Goal: Task Accomplishment & Management: Complete application form

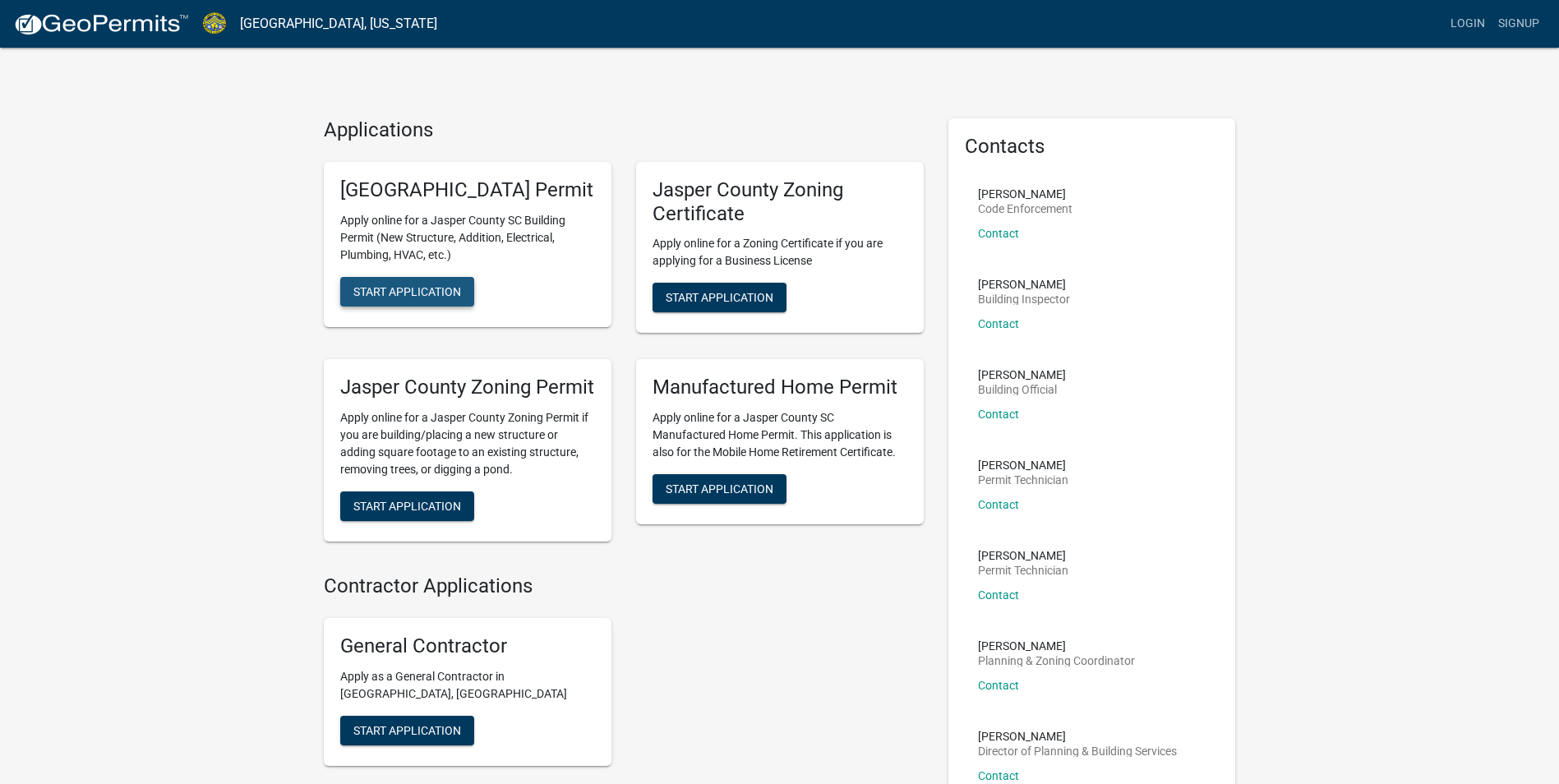
click at [372, 297] on span "Start Application" at bounding box center [406, 290] width 107 height 13
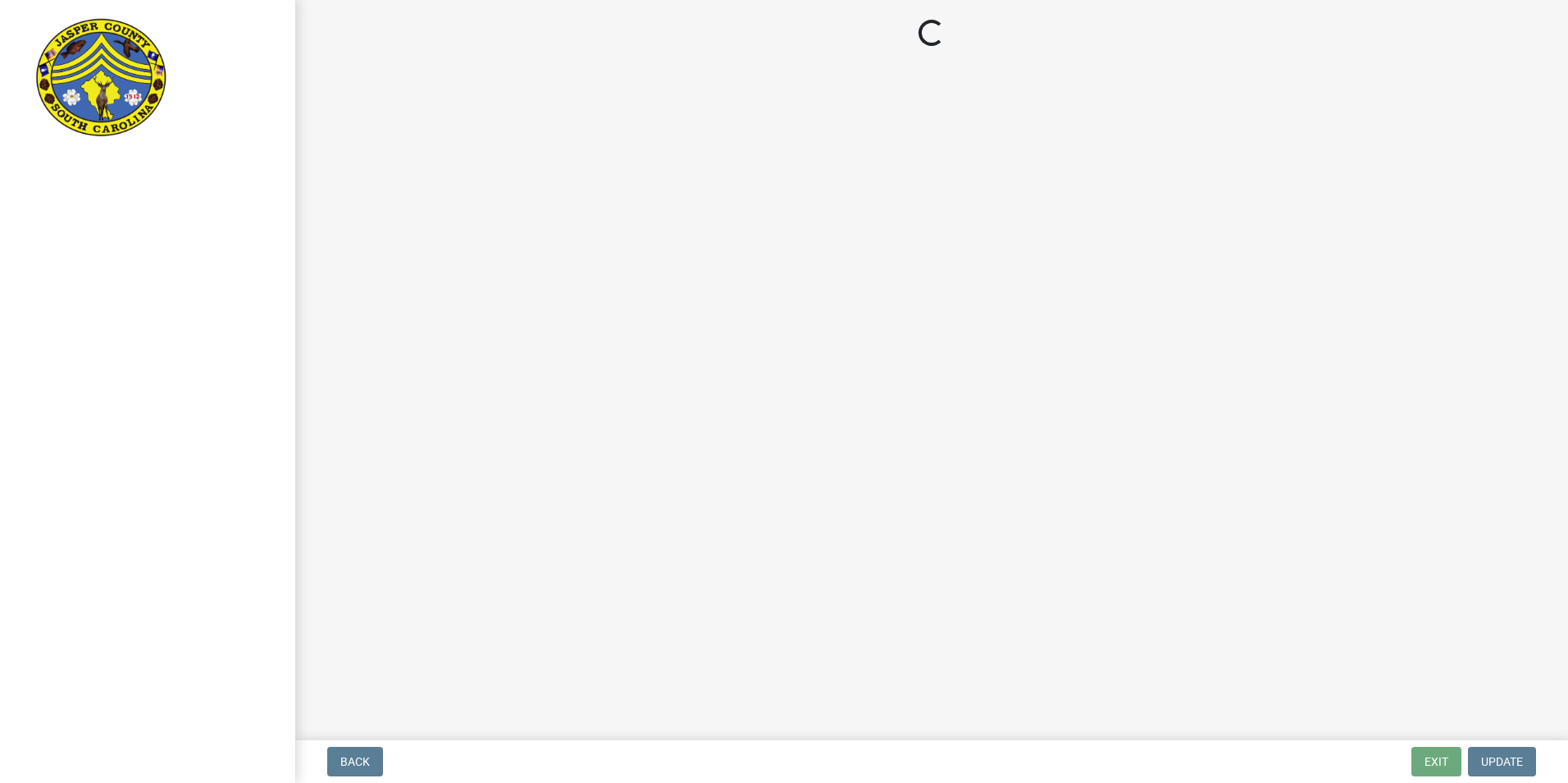
click at [370, 776] on nav "Back Exit Update" at bounding box center [931, 762] width 1273 height 43
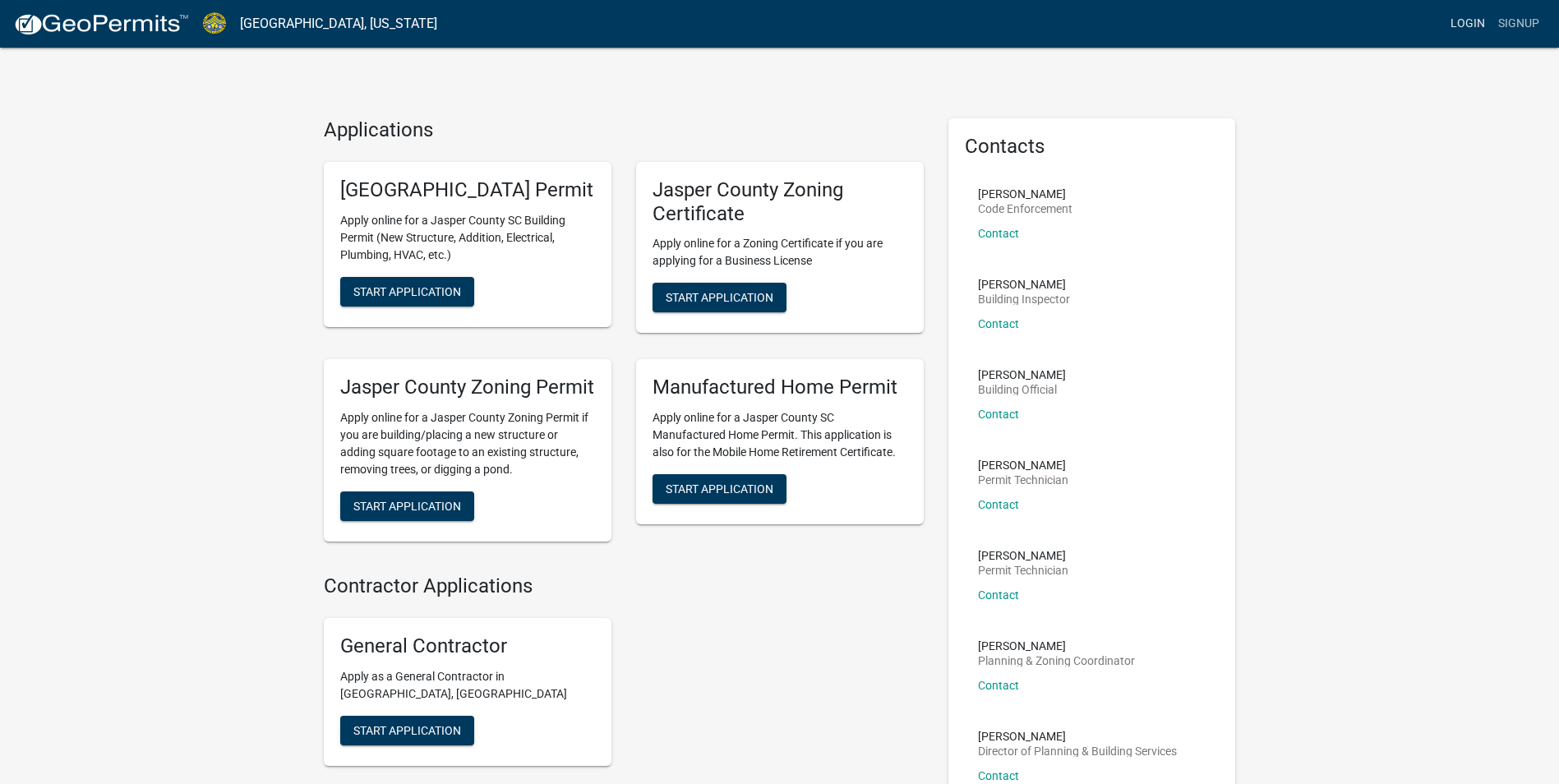
click at [1475, 21] on link "Login" at bounding box center [1468, 23] width 48 height 31
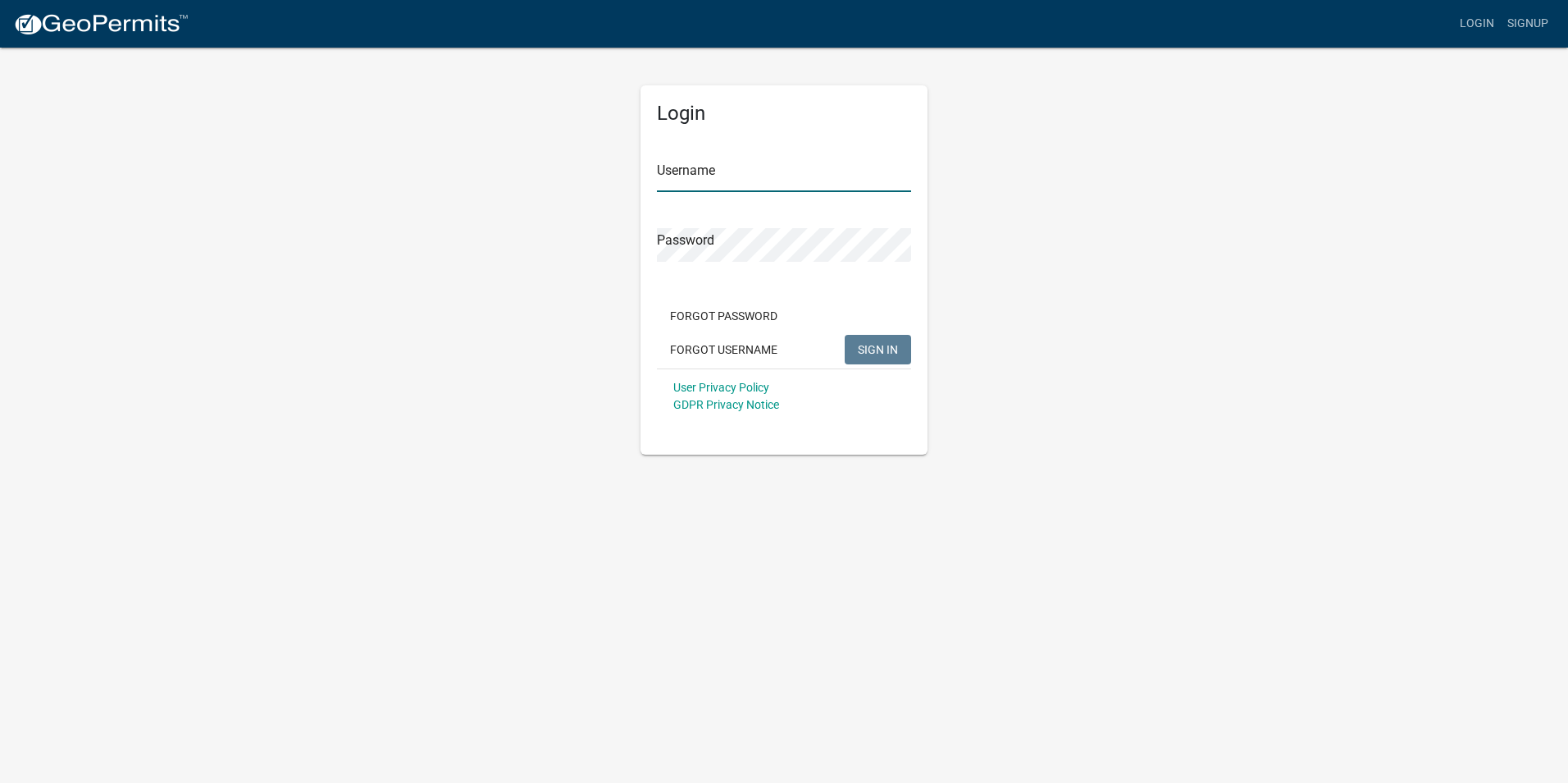
click at [801, 174] on input "Username" at bounding box center [784, 175] width 254 height 34
click at [745, 337] on div "Forgot Password Forgot Username SIGN IN" at bounding box center [784, 335] width 254 height 67
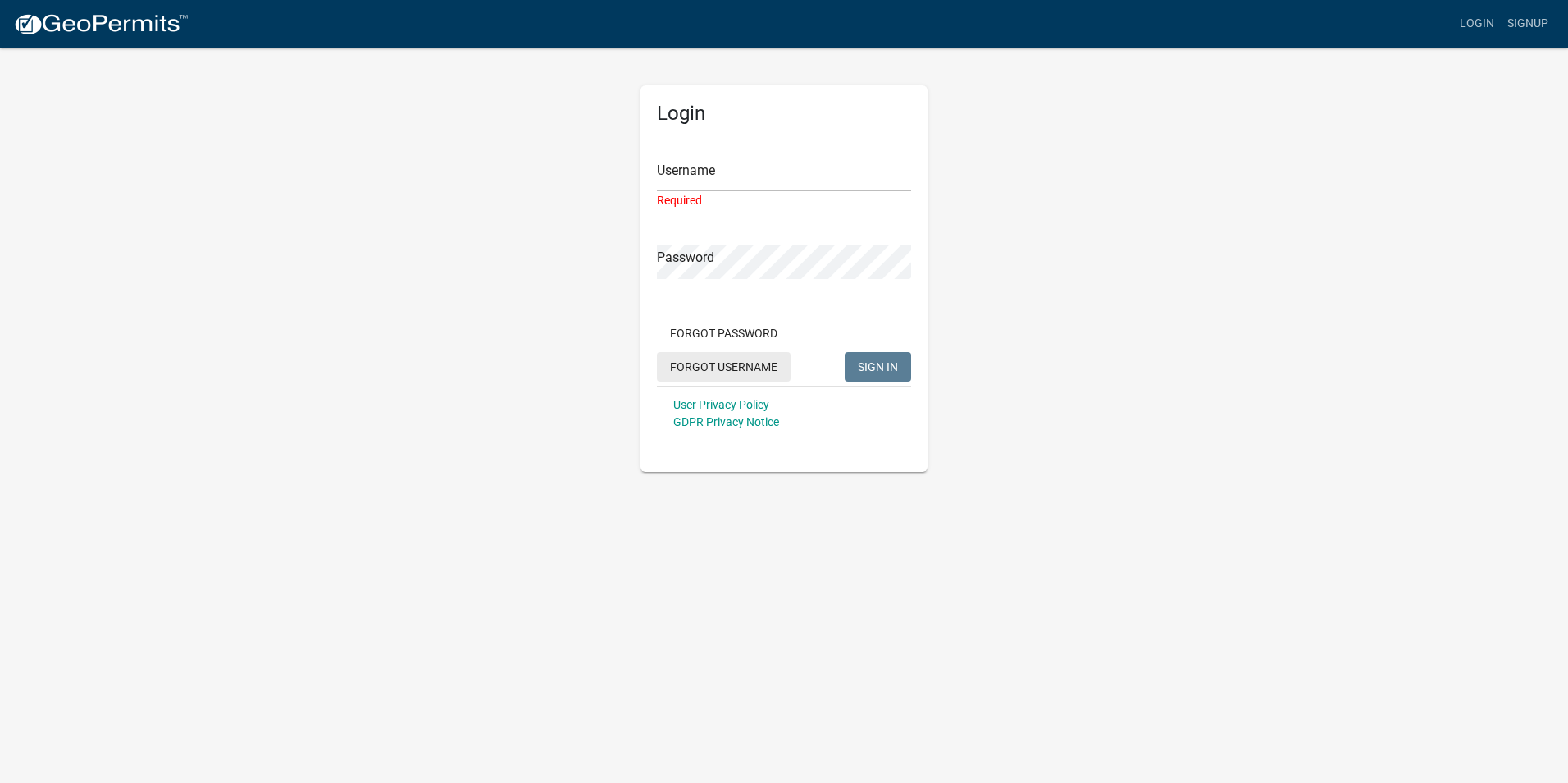
click at [728, 358] on button "Forgot Username" at bounding box center [723, 366] width 134 height 29
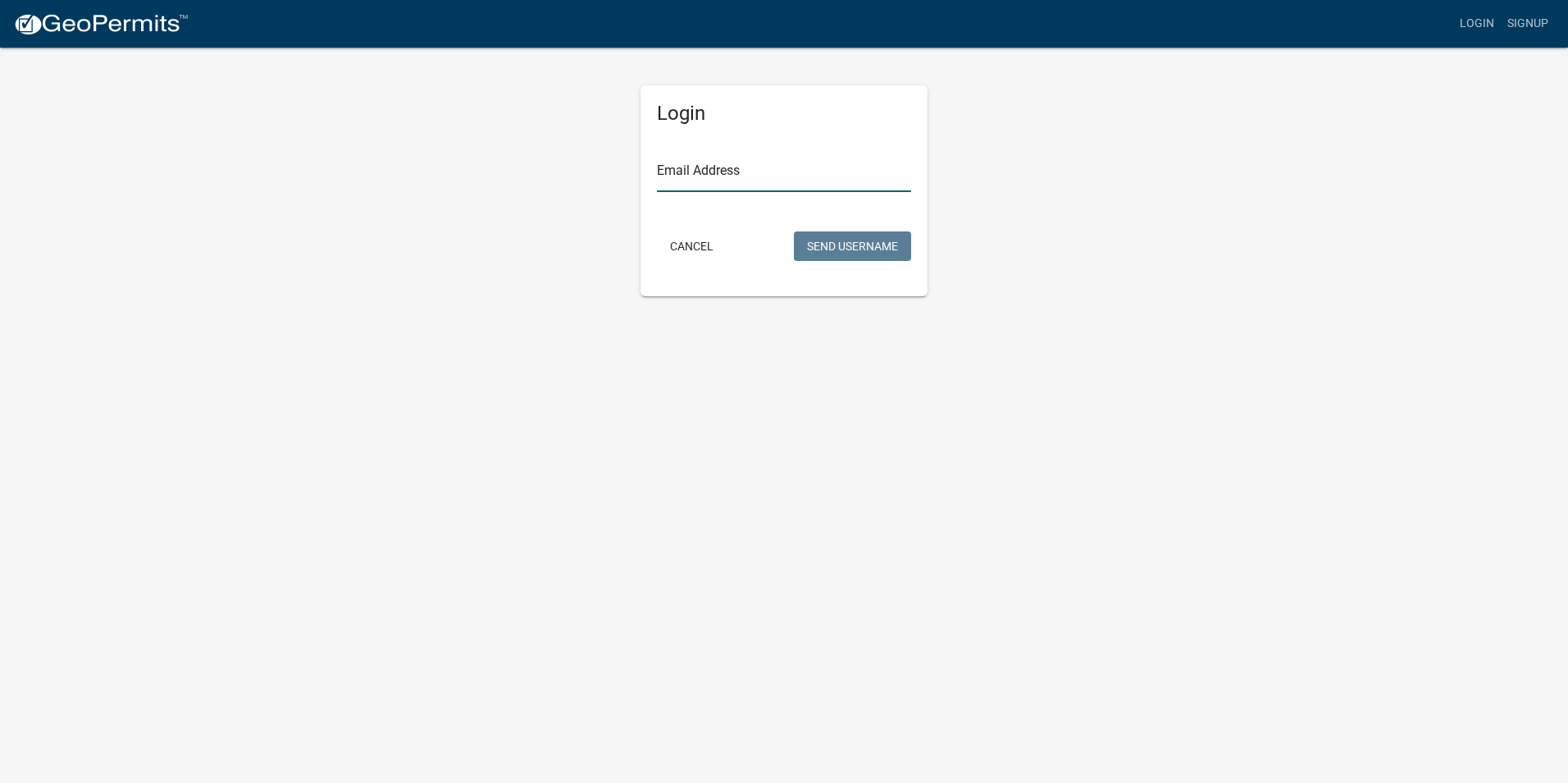
click at [769, 179] on input "Email Address" at bounding box center [784, 175] width 254 height 34
type input "[PERSON_NAME][EMAIL_ADDRESS][DOMAIN_NAME]"
click at [880, 243] on button "Send Username" at bounding box center [853, 245] width 117 height 29
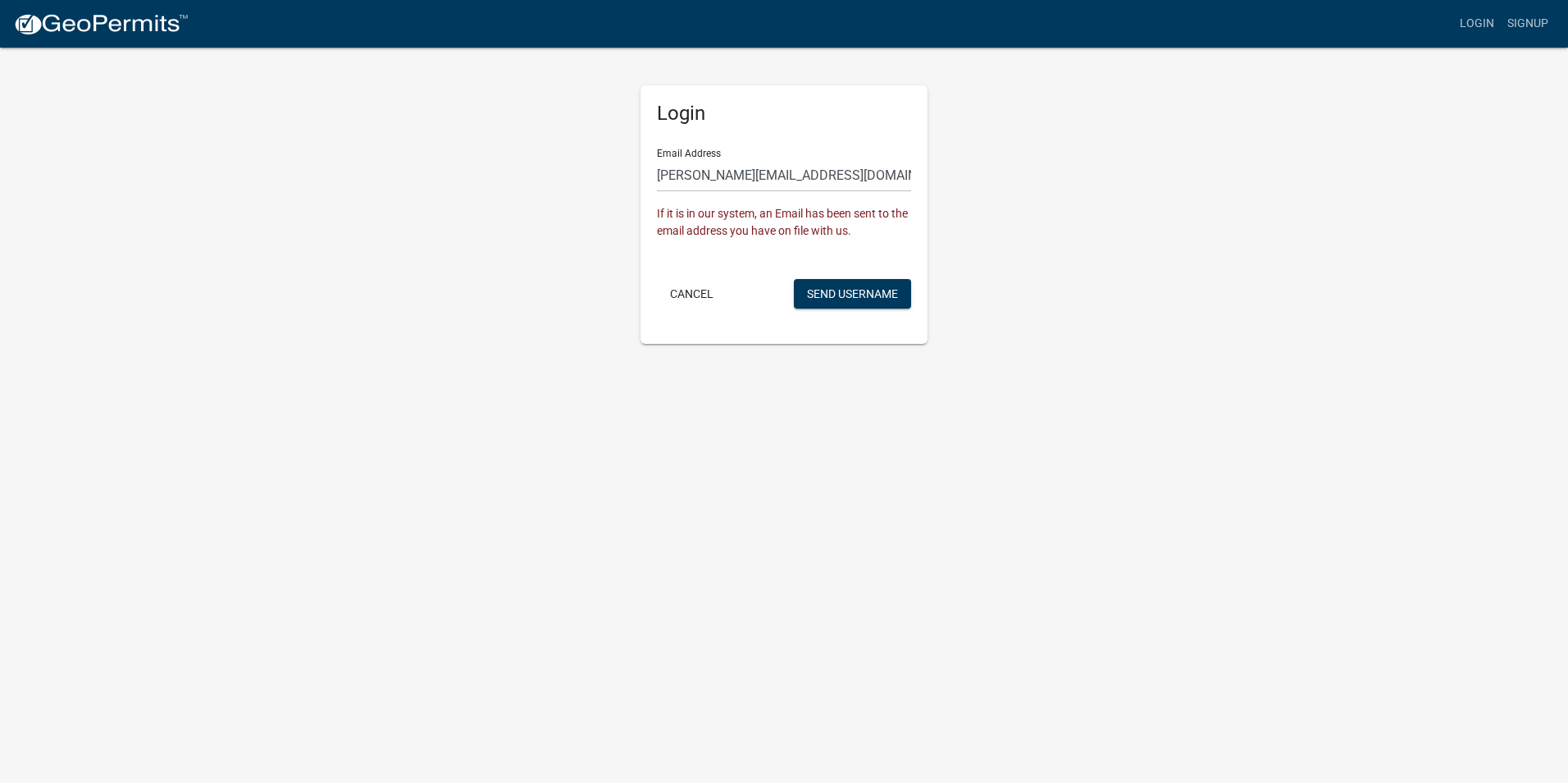
click at [1312, 245] on app-login-view "more_horiz Login Signup Login Email Address [PERSON_NAME][EMAIL_ADDRESS][DOMAIN…" at bounding box center [784, 172] width 1568 height 344
click at [684, 286] on button "Cancel" at bounding box center [691, 293] width 70 height 29
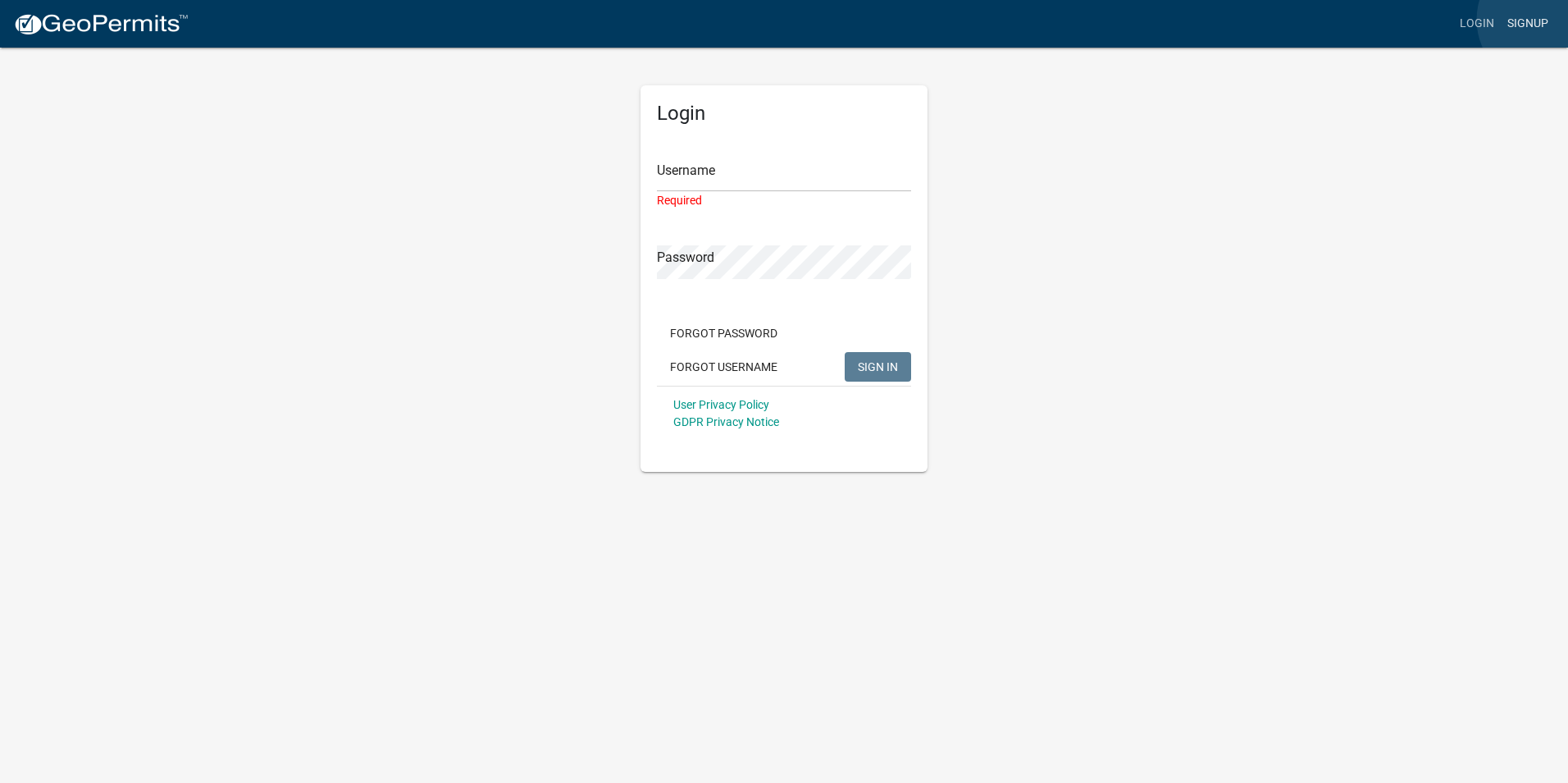
click at [1544, 19] on link "Signup" at bounding box center [1527, 23] width 54 height 31
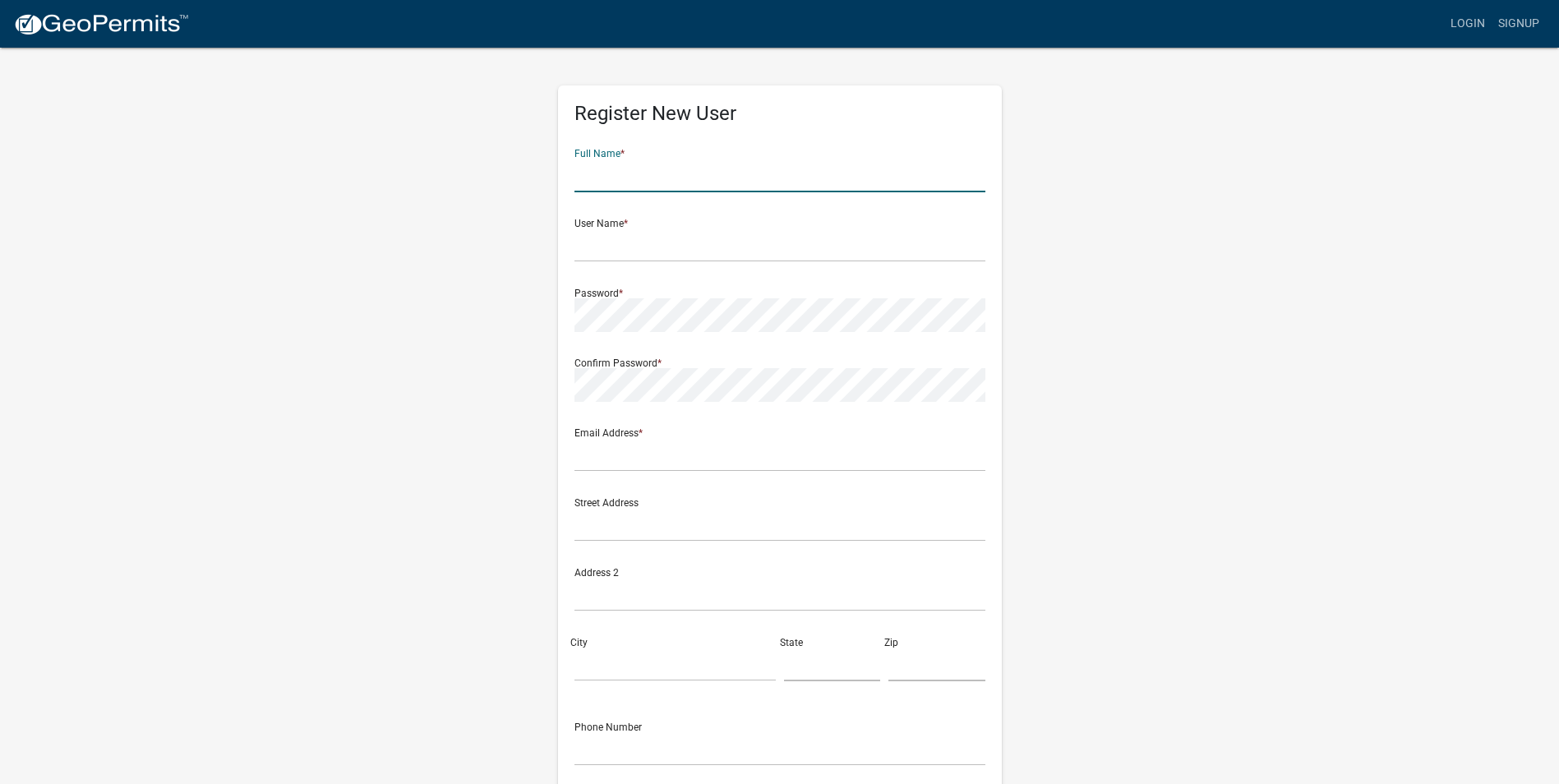
click at [652, 184] on input "text" at bounding box center [779, 176] width 411 height 34
type input "[PERSON_NAME]"
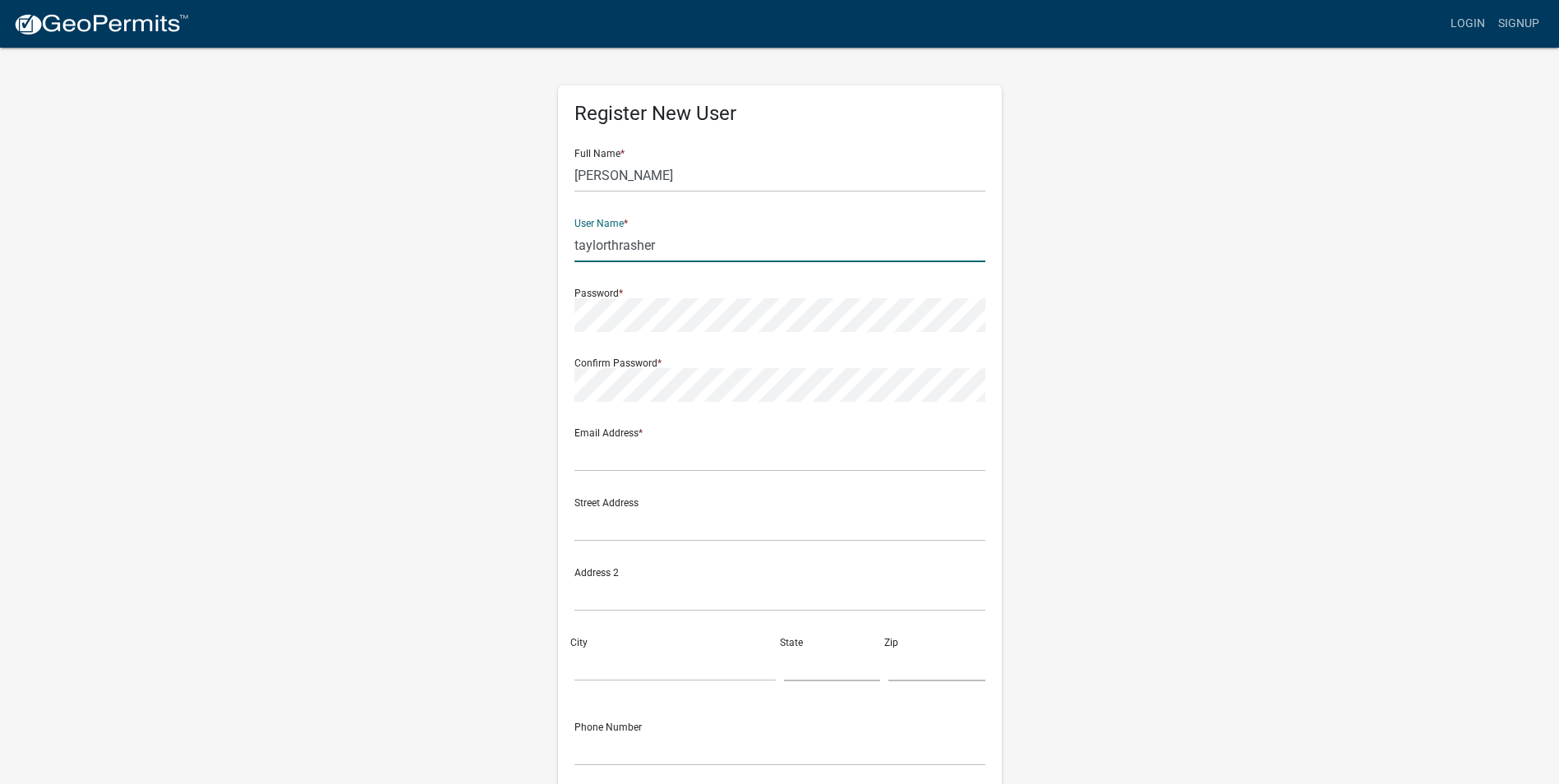
type input "taylorthrasher"
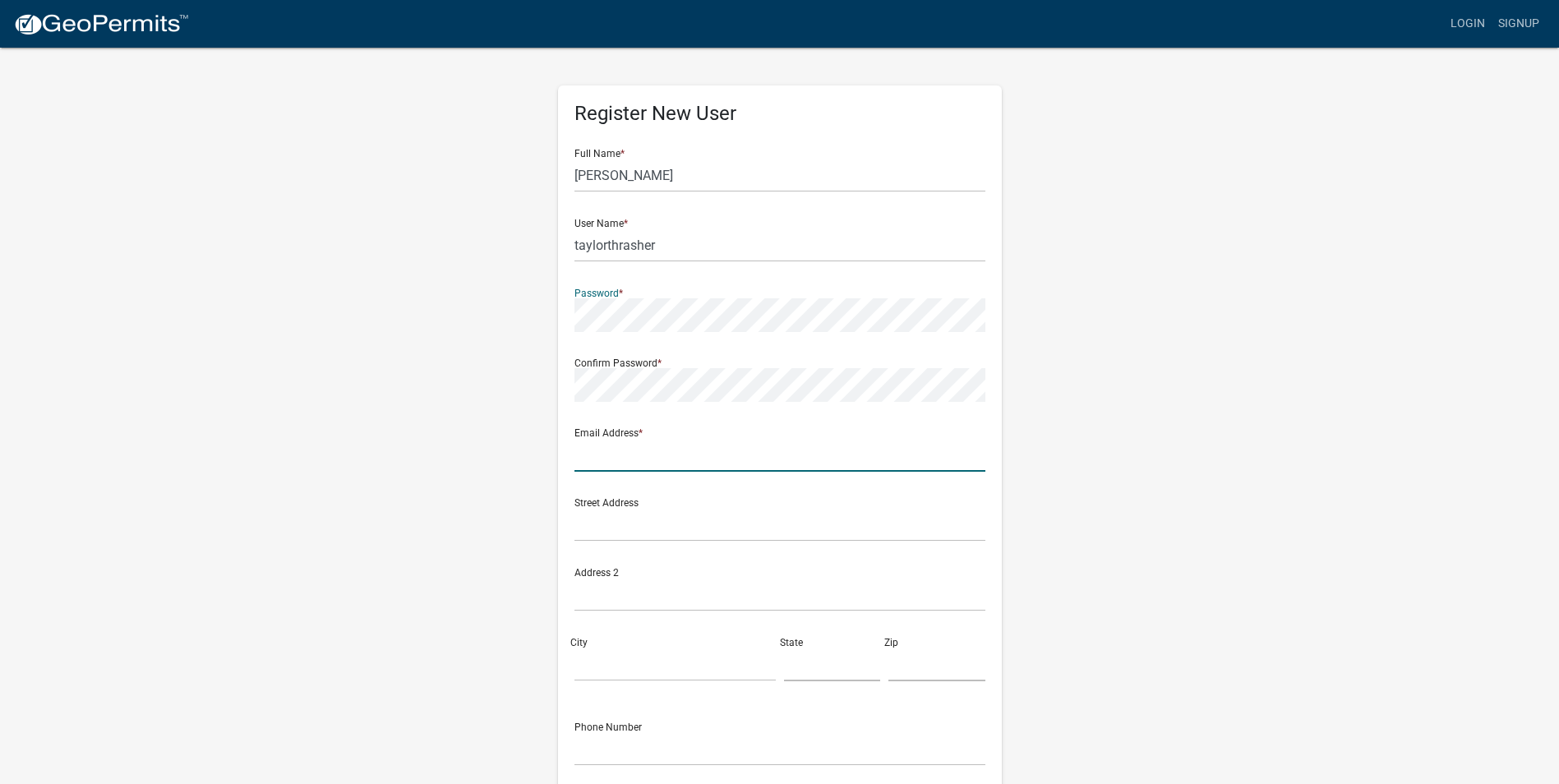
click at [661, 465] on input "text" at bounding box center [779, 455] width 411 height 34
type input "[PERSON_NAME][EMAIL_ADDRESS][DOMAIN_NAME]"
type input "1"
type input "[STREET_ADDRESS]"
type input "Bluffton"
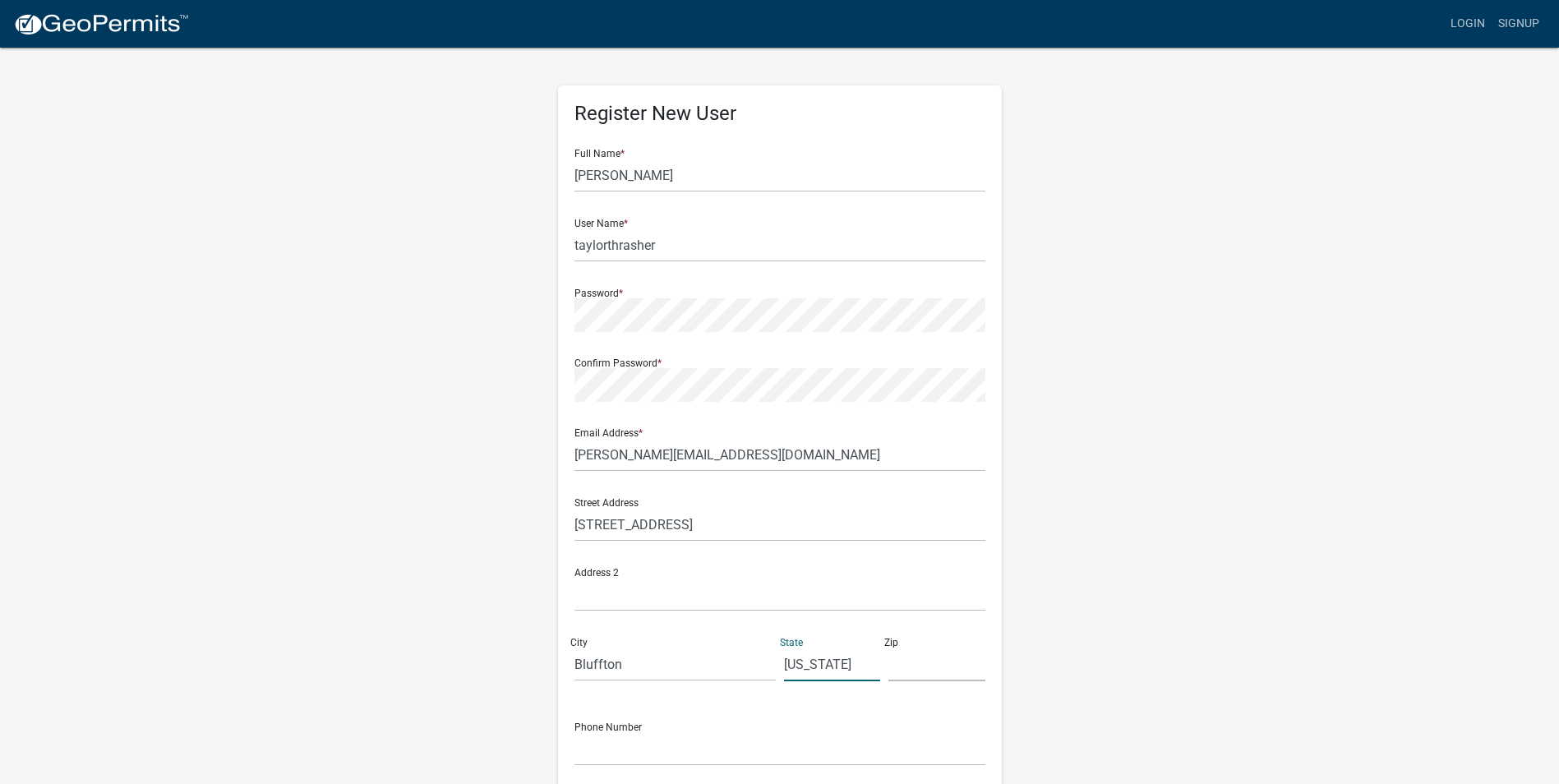
type input "[US_STATE]"
type input "29910"
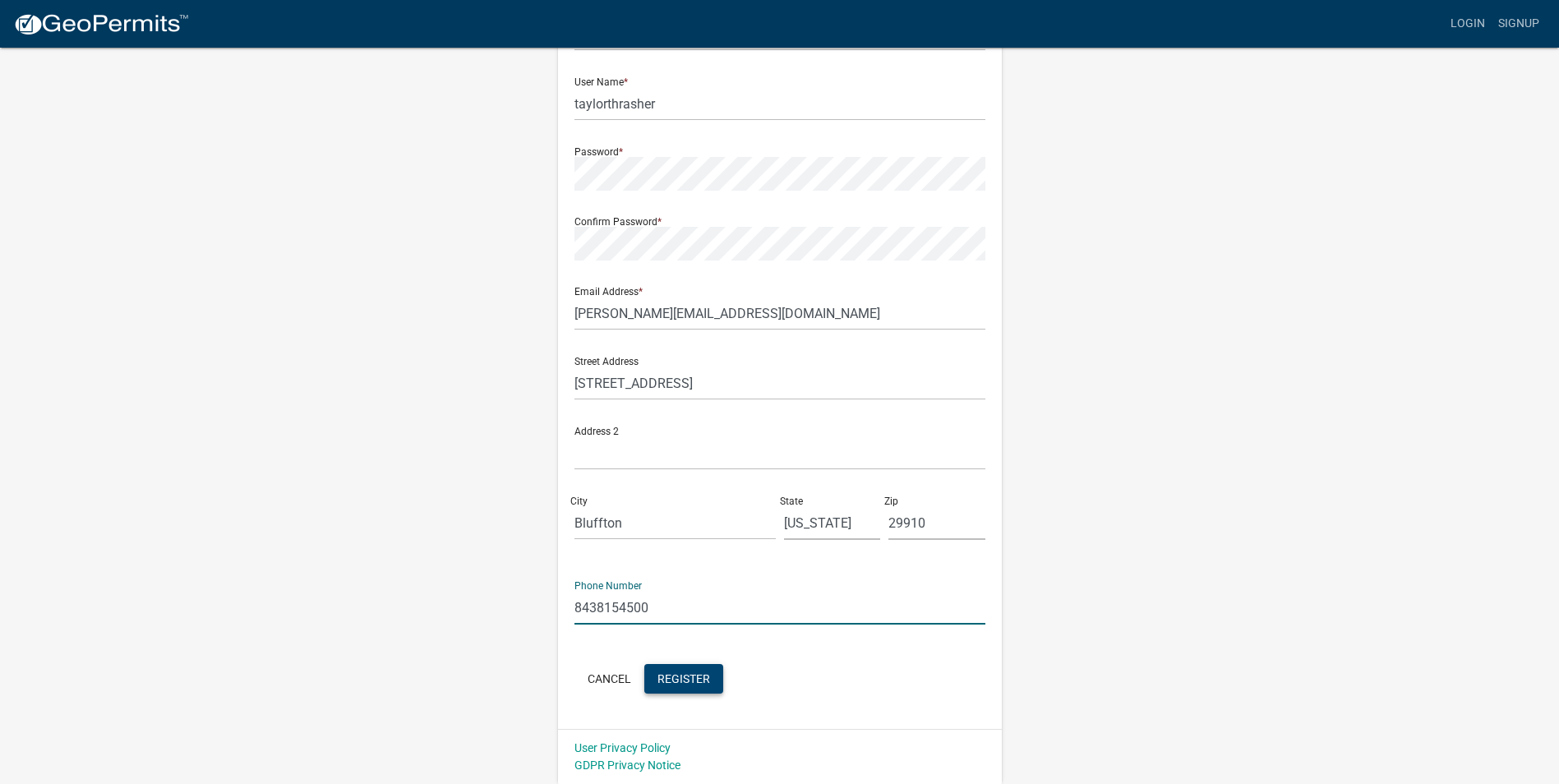
type input "8438154500"
click at [694, 686] on button "Register" at bounding box center [683, 678] width 79 height 29
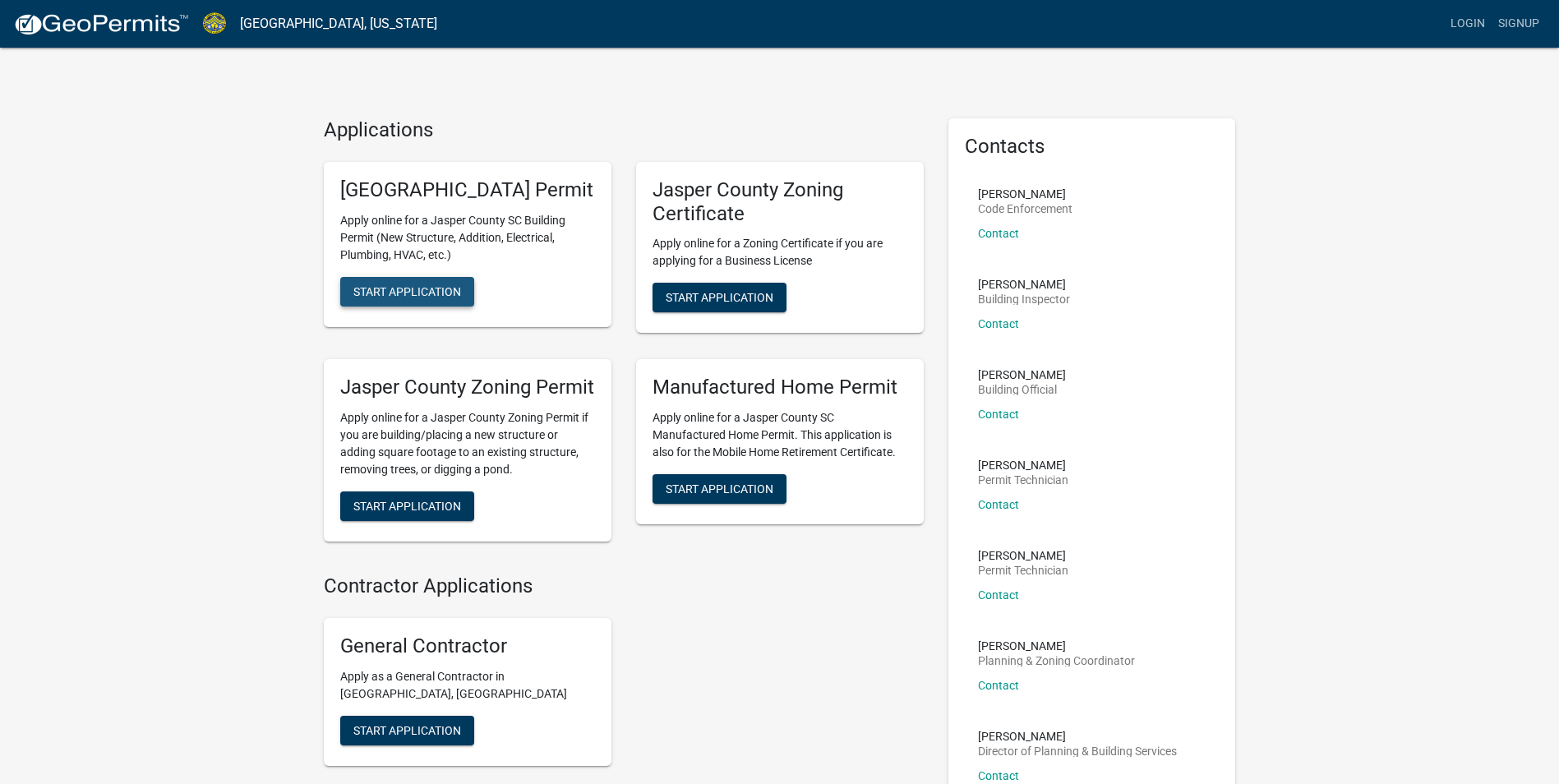
click at [410, 297] on span "Start Application" at bounding box center [406, 290] width 107 height 13
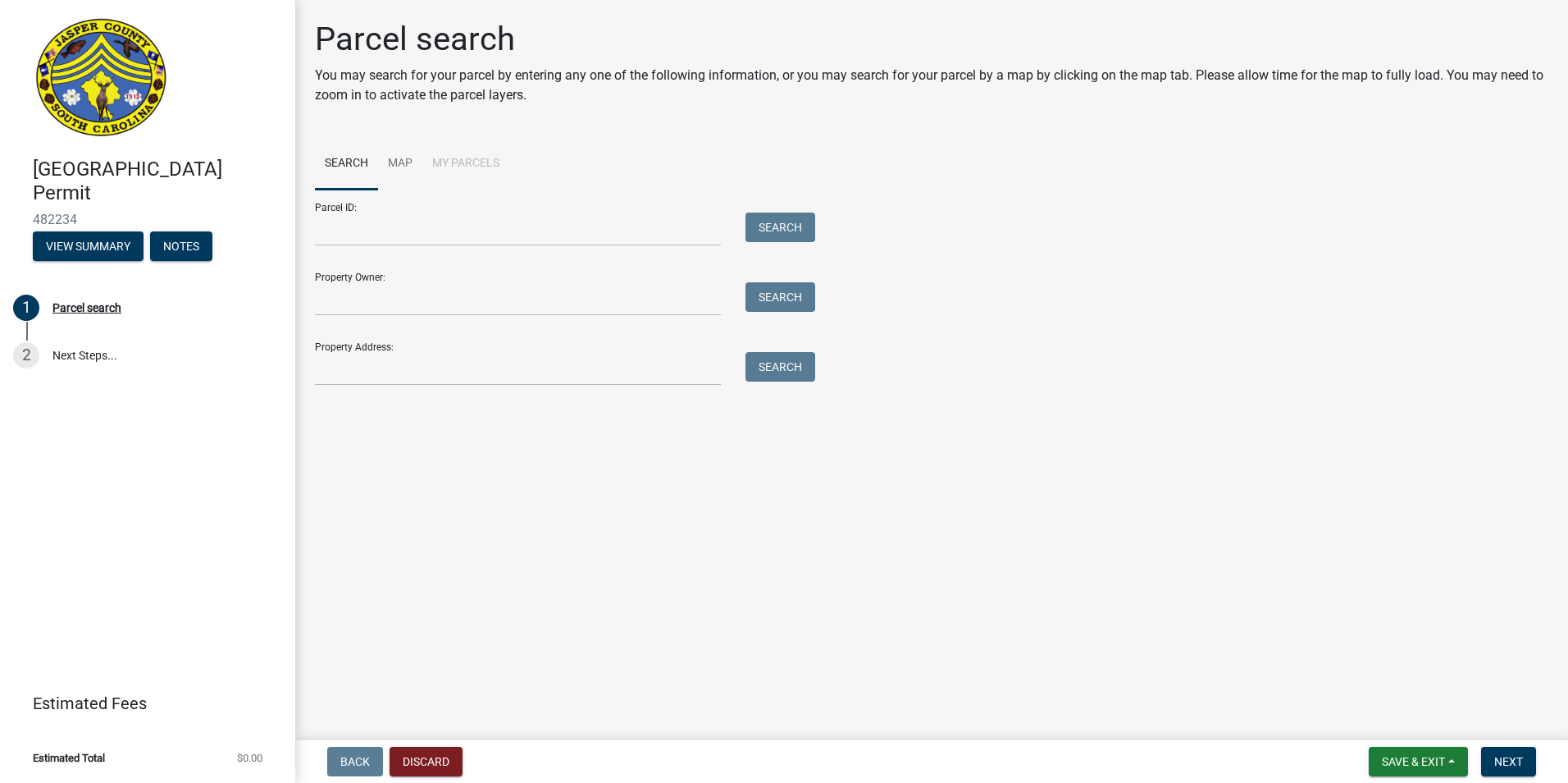
click at [388, 351] on div "Property Address: Search" at bounding box center [561, 357] width 492 height 57
click at [366, 384] on input "Property Address:" at bounding box center [518, 368] width 406 height 34
type input "1159 azalea"
click at [795, 357] on button "Search" at bounding box center [780, 366] width 70 height 29
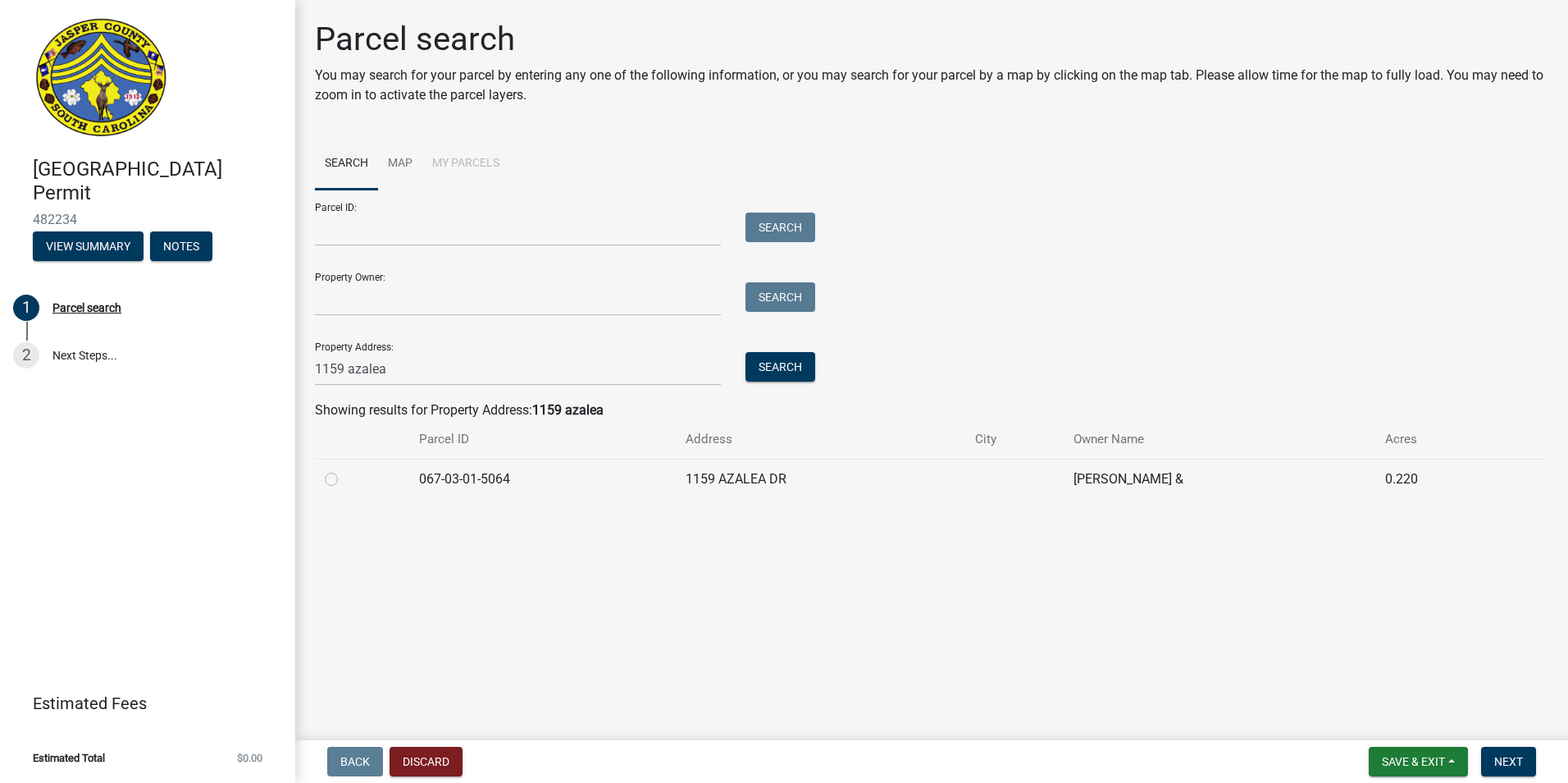
click at [344, 469] on label at bounding box center [344, 469] width 0 height 0
click at [344, 480] on input "radio" at bounding box center [350, 475] width 11 height 11
radio input "true"
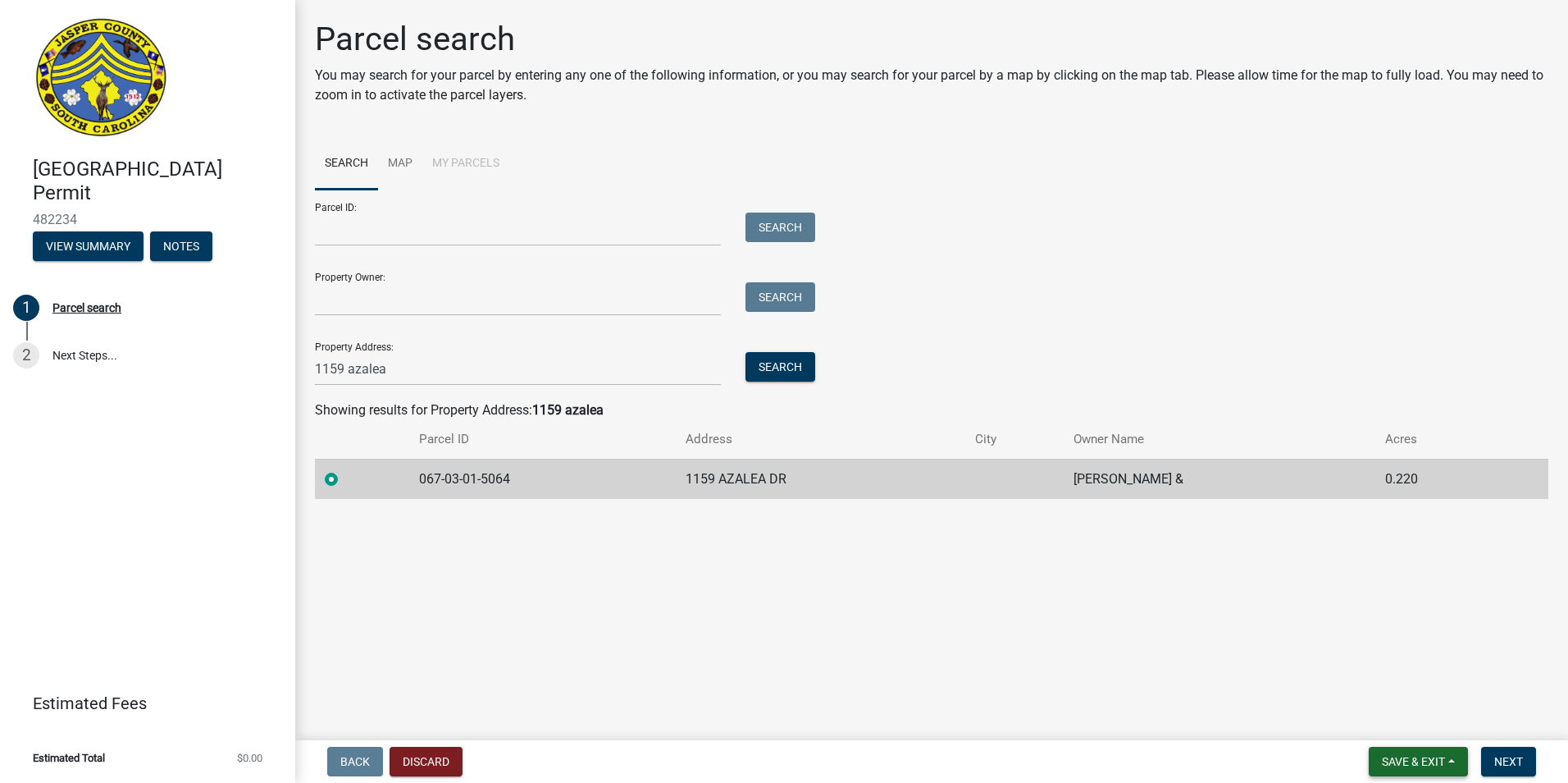
click at [1386, 756] on span "Save & Exit" at bounding box center [1413, 761] width 63 height 13
click at [1417, 686] on button "Save" at bounding box center [1402, 679] width 131 height 39
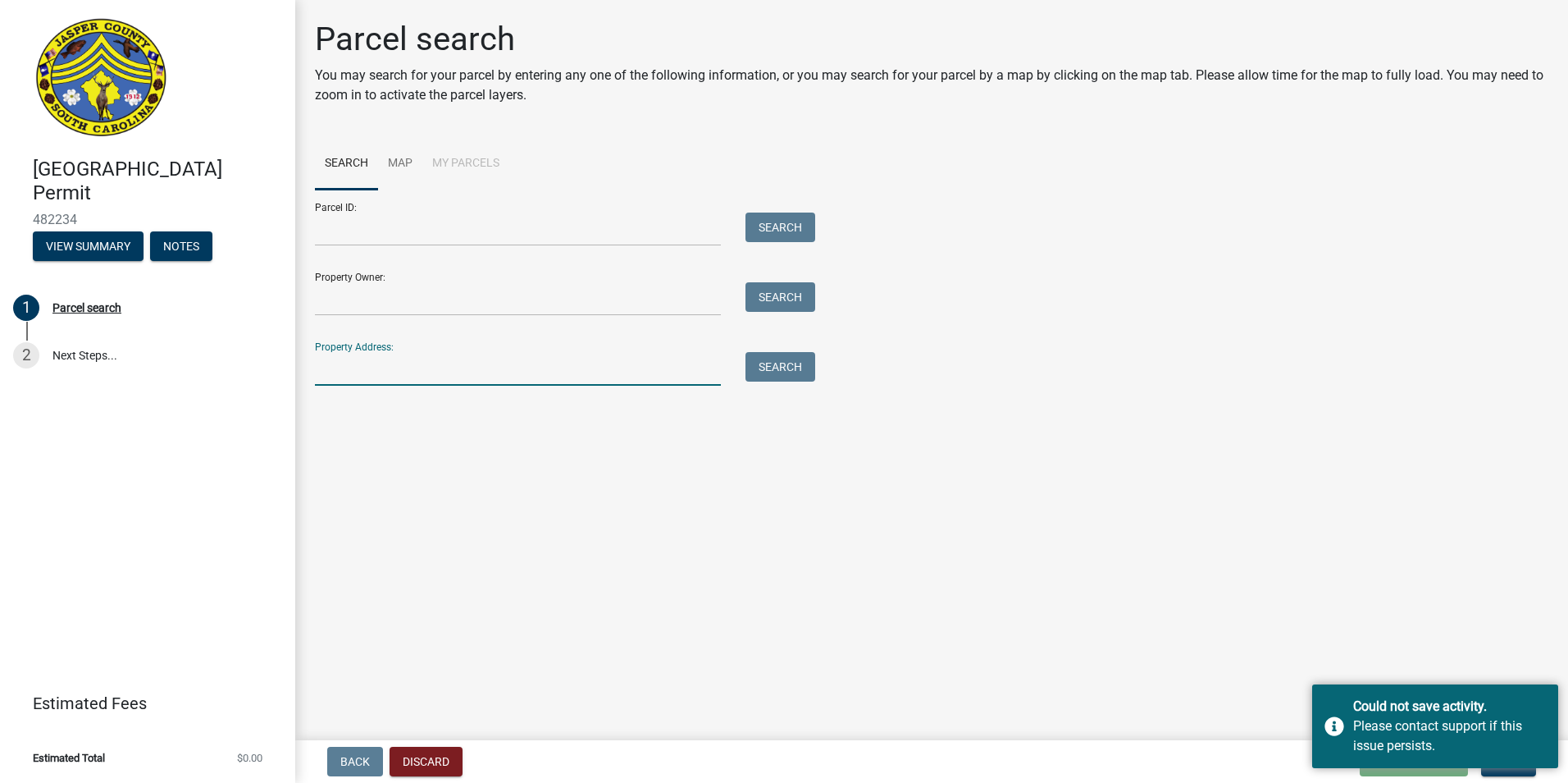
click at [392, 371] on input "Property Address:" at bounding box center [518, 368] width 406 height 34
type input "1159 azalea"
click at [770, 363] on button "Search" at bounding box center [780, 366] width 70 height 29
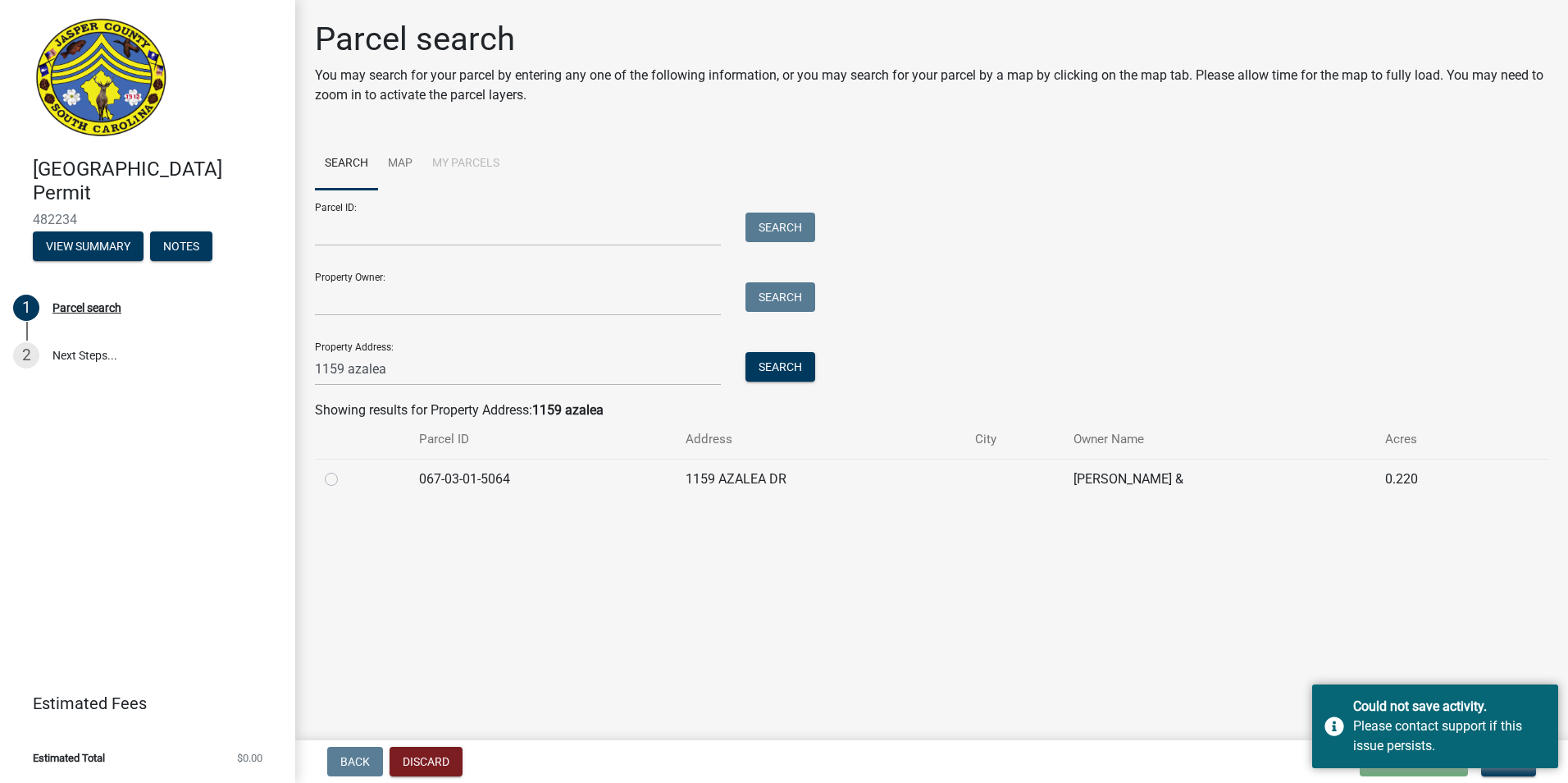
click at [344, 469] on label at bounding box center [344, 469] width 0 height 0
click at [344, 480] on input "radio" at bounding box center [350, 475] width 11 height 11
radio input "true"
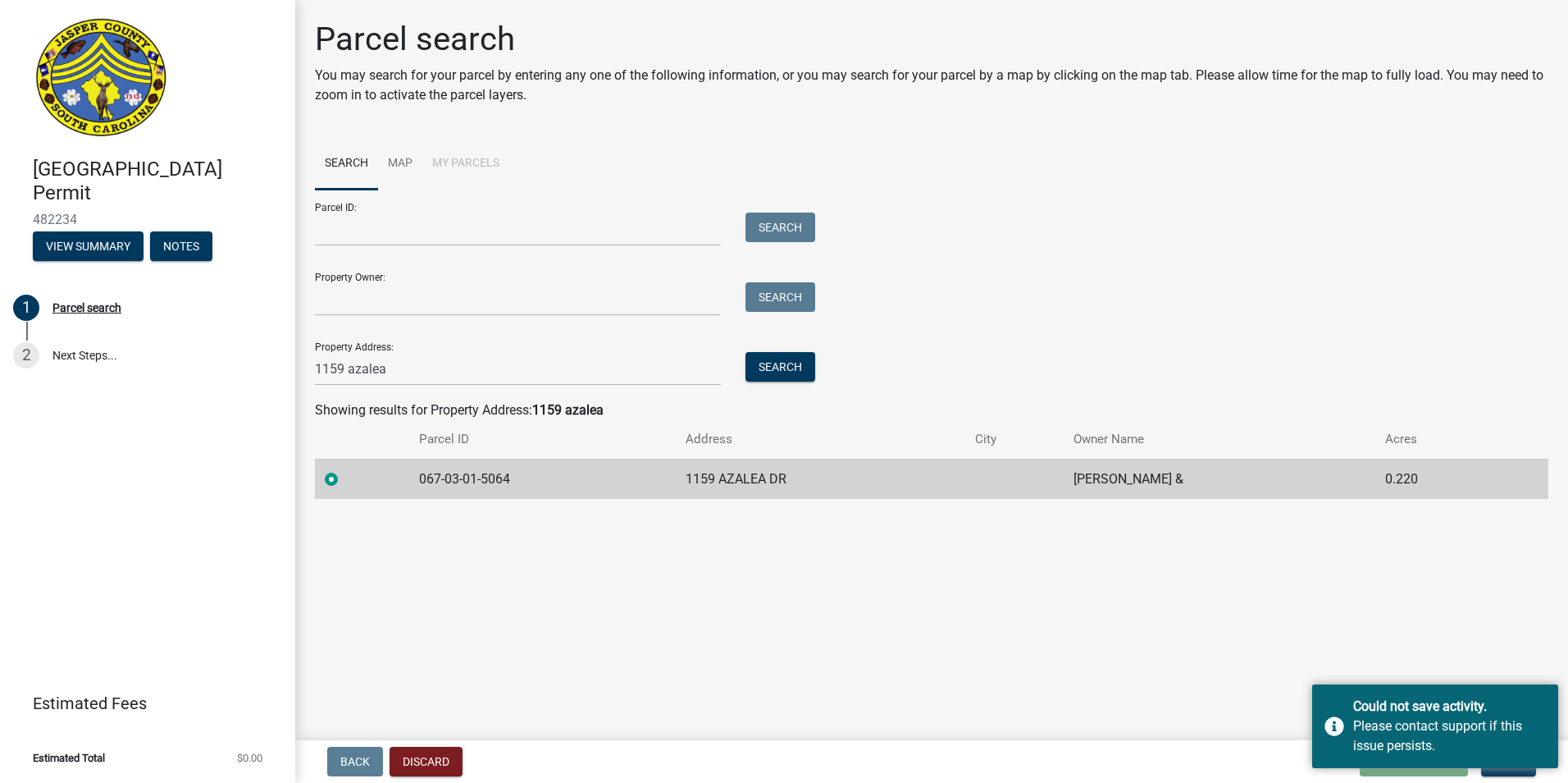
click at [1521, 655] on main "Parcel search You may search for your parcel by entering any one of the followi…" at bounding box center [931, 367] width 1273 height 733
click at [1550, 694] on div "Could not save activity. Please contact support if this issue persists." at bounding box center [1435, 726] width 246 height 83
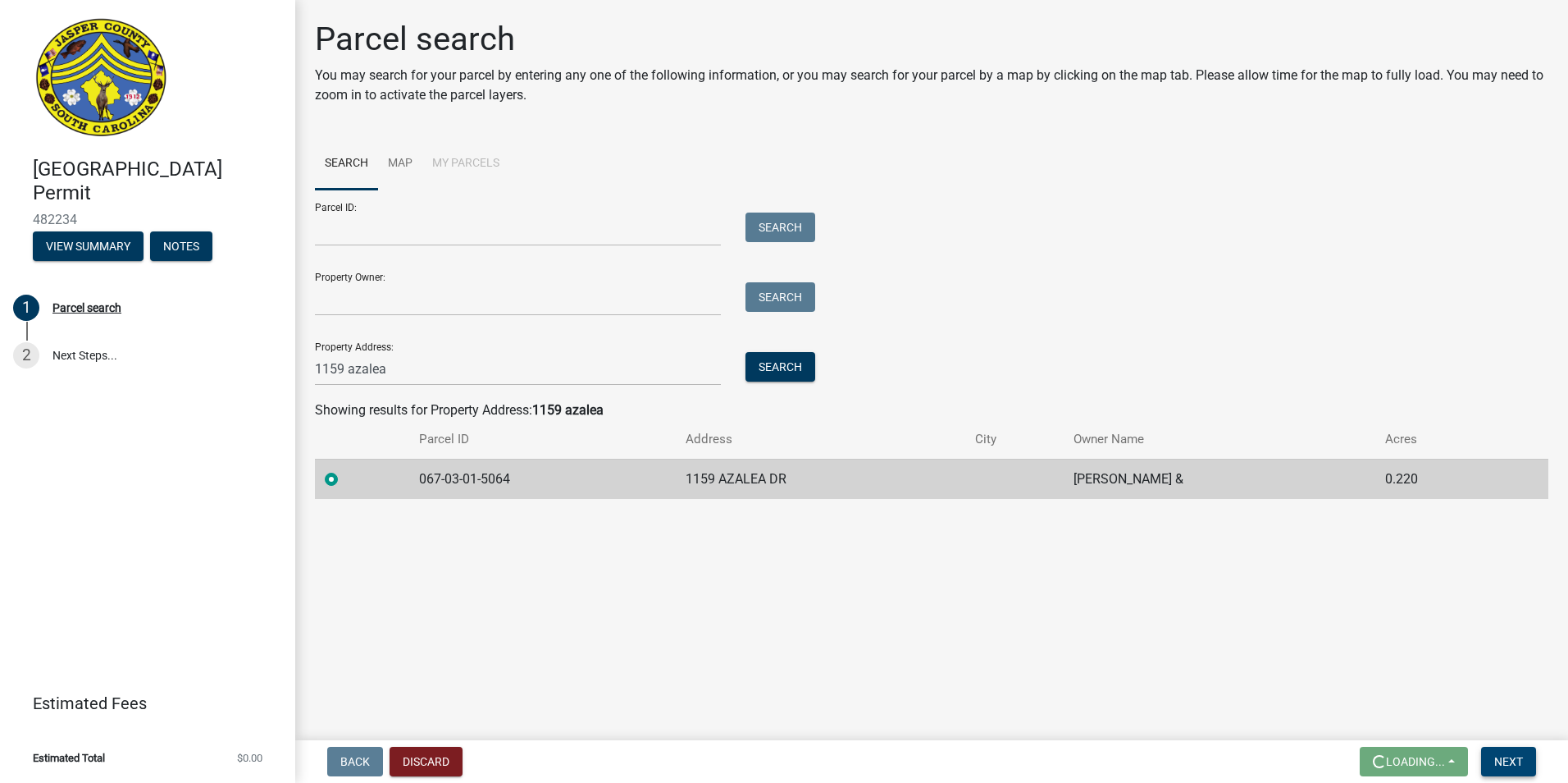
click at [1523, 760] on button "Next" at bounding box center [1509, 761] width 55 height 29
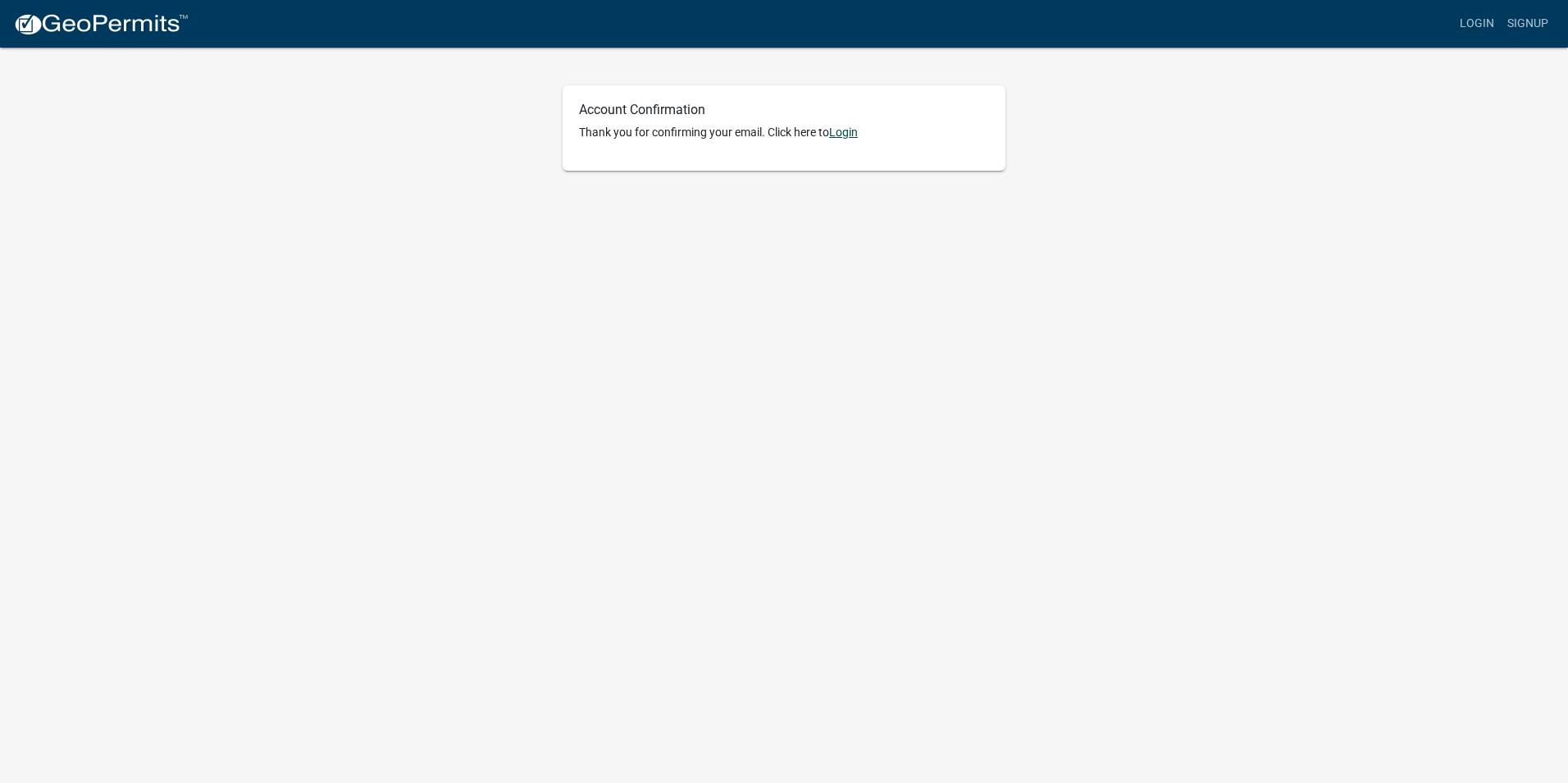
click at [854, 135] on link "Login" at bounding box center [843, 132] width 28 height 13
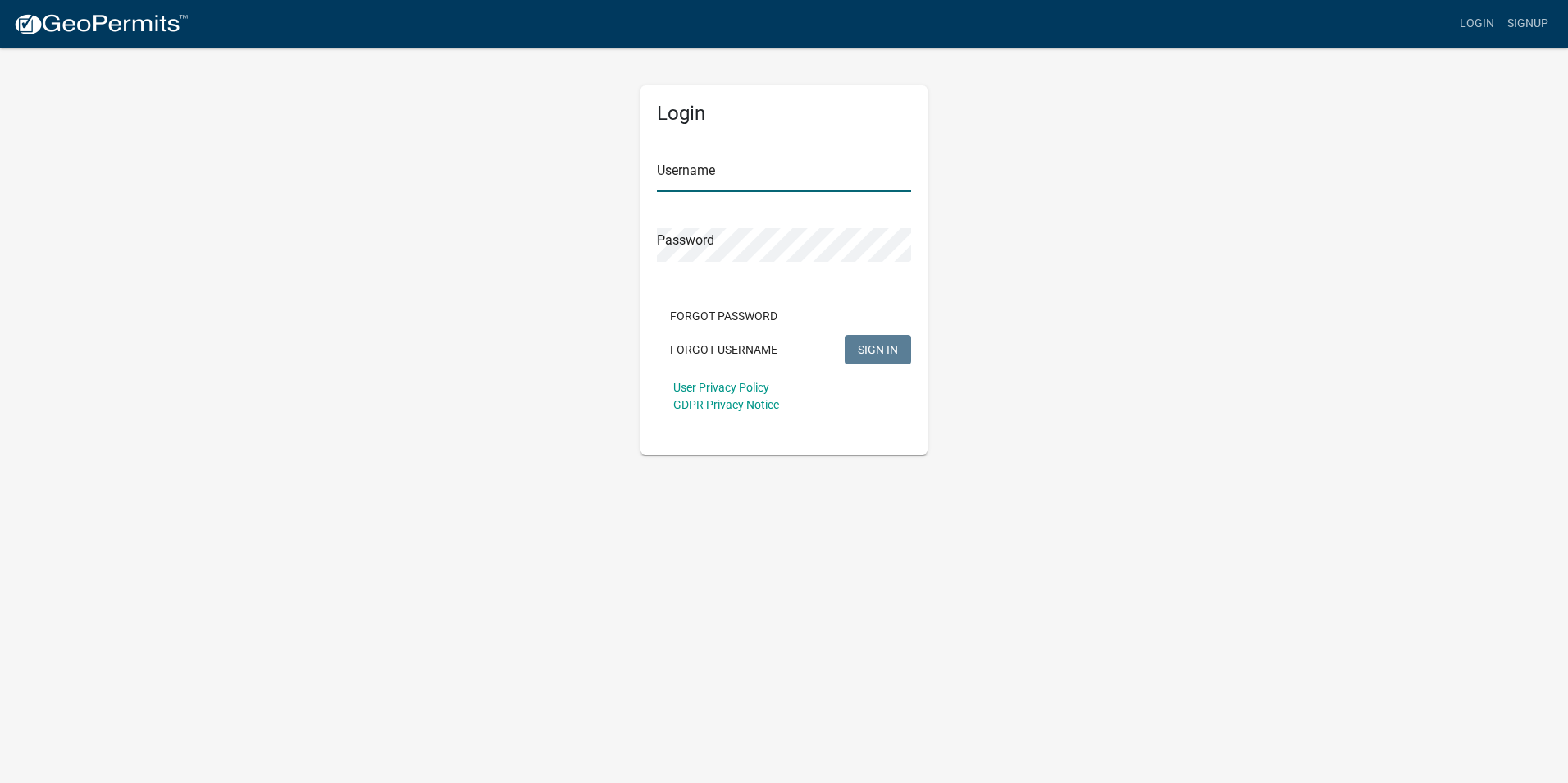
type input "taylorthrasher"
click at [873, 351] on span "SIGN IN" at bounding box center [877, 348] width 40 height 13
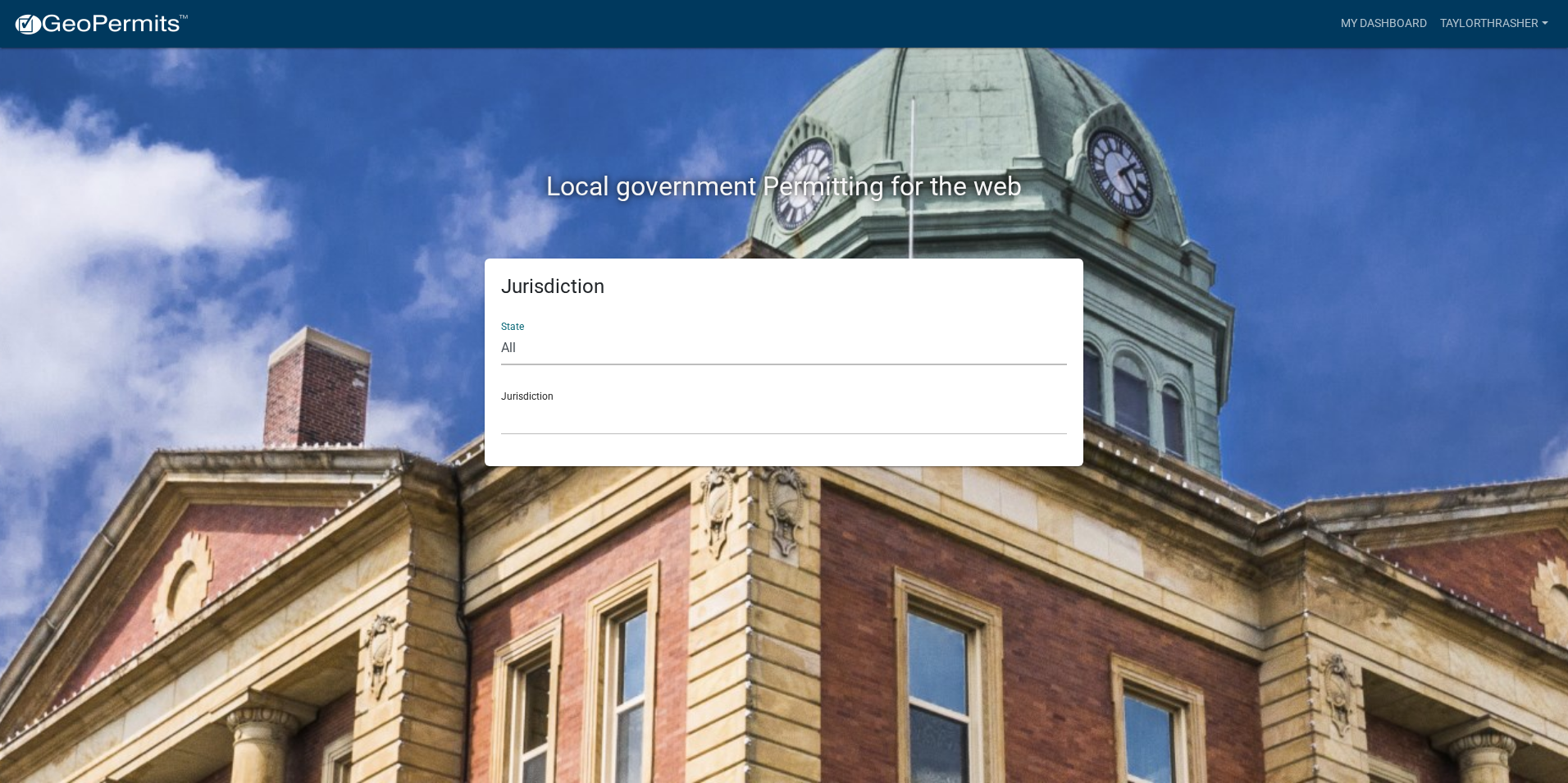
click at [562, 353] on select "All Colorado Georgia Indiana Iowa Kansas Minnesota Ohio South Carolina Wisconsin" at bounding box center [784, 348] width 566 height 34
select select "Georgia"
click at [501, 331] on select "All Colorado Georgia Indiana Iowa Kansas Minnesota Ohio South Carolina Wisconsin" at bounding box center [784, 348] width 566 height 34
click at [525, 427] on select "Carroll County, Georgia Cook County, Georgia Crawford County, Georgia Gilmer Co…" at bounding box center [784, 418] width 566 height 34
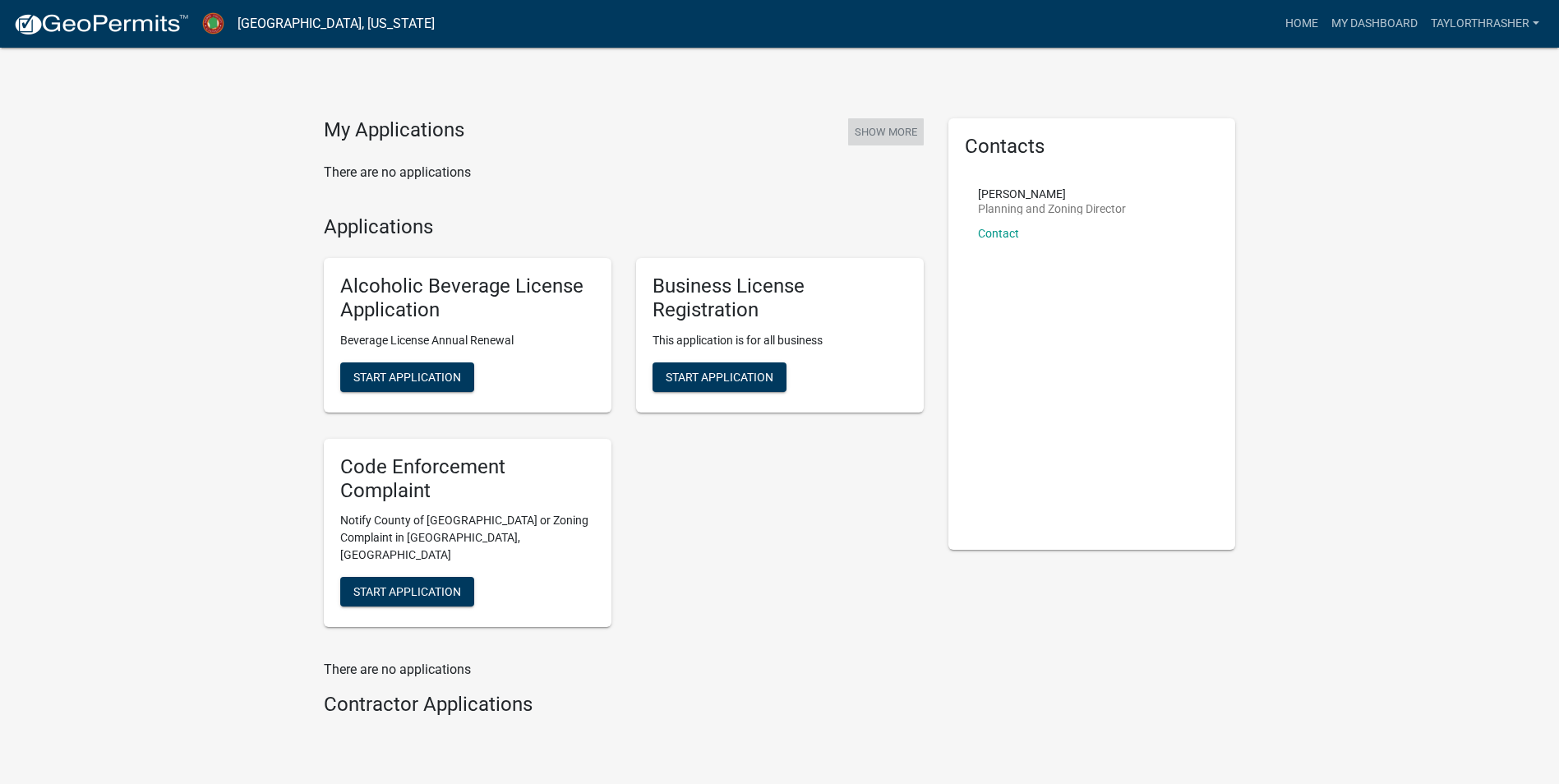
click at [870, 124] on button "Show More" at bounding box center [886, 131] width 75 height 27
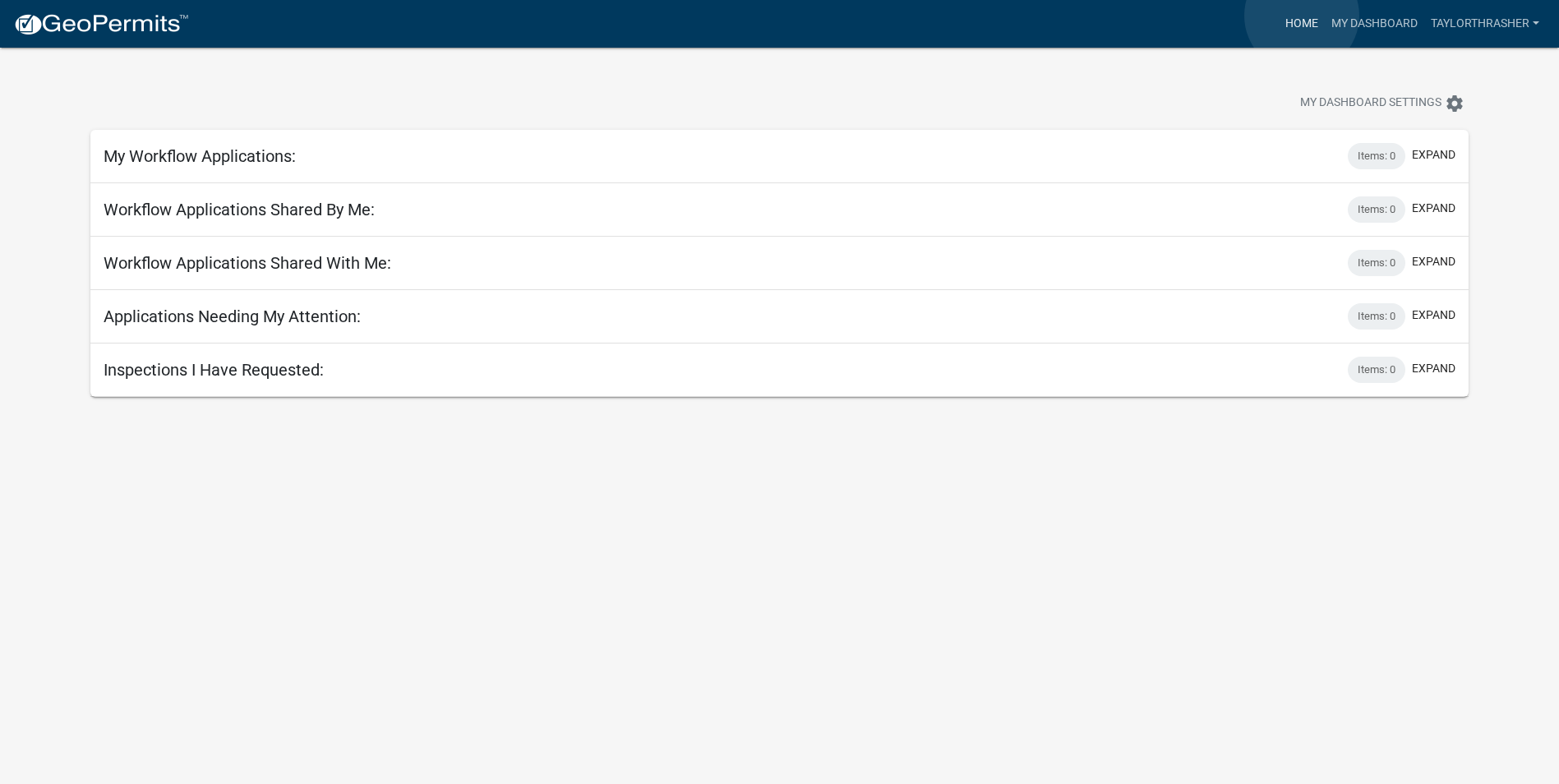
click at [1303, 17] on link "Home" at bounding box center [1302, 23] width 46 height 31
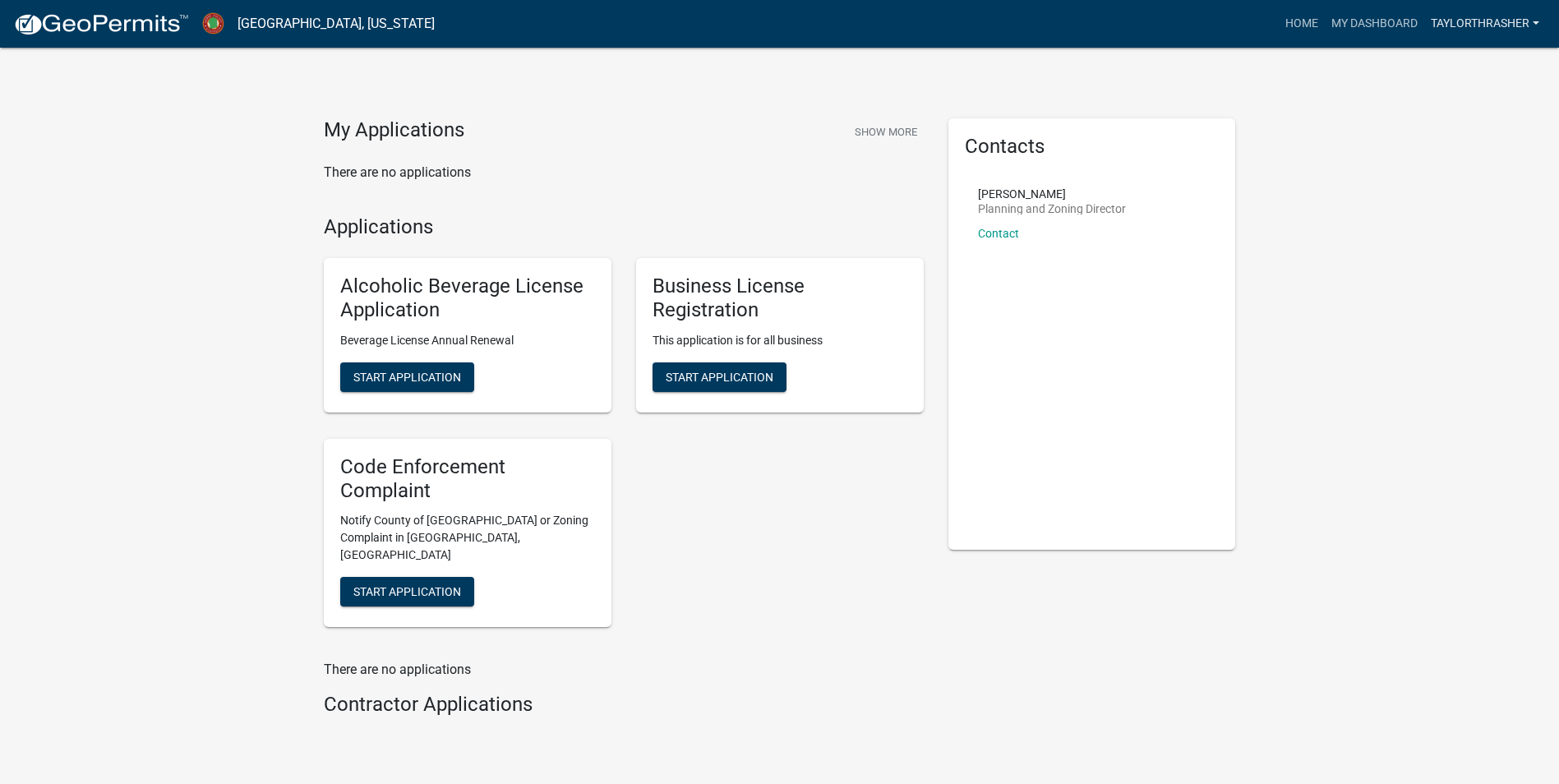
click at [1456, 24] on link "taylorthrasher" at bounding box center [1484, 23] width 122 height 31
